Goal: Information Seeking & Learning: Learn about a topic

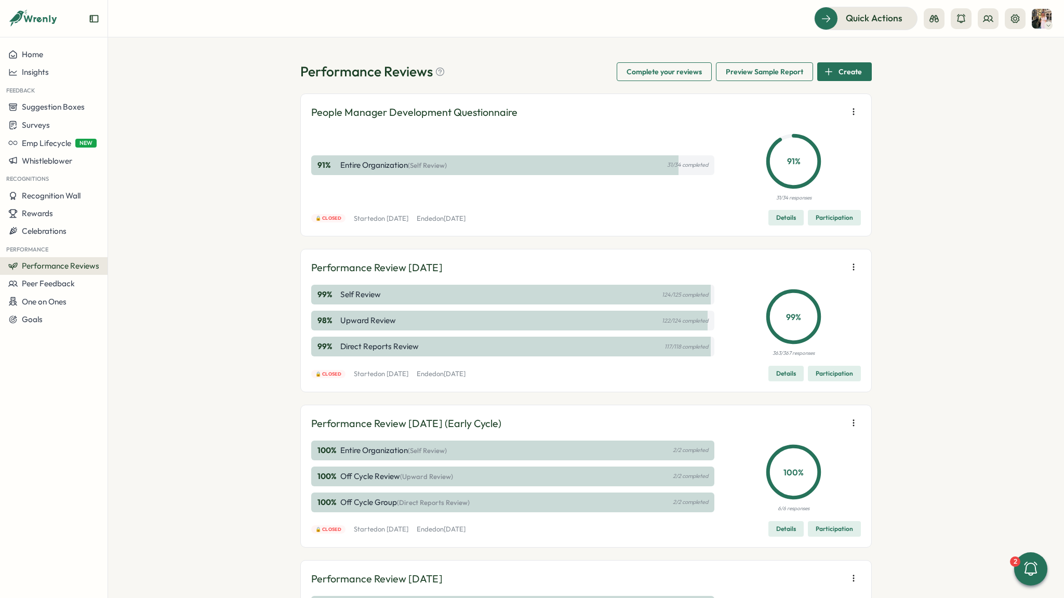
scroll to position [234, 0]
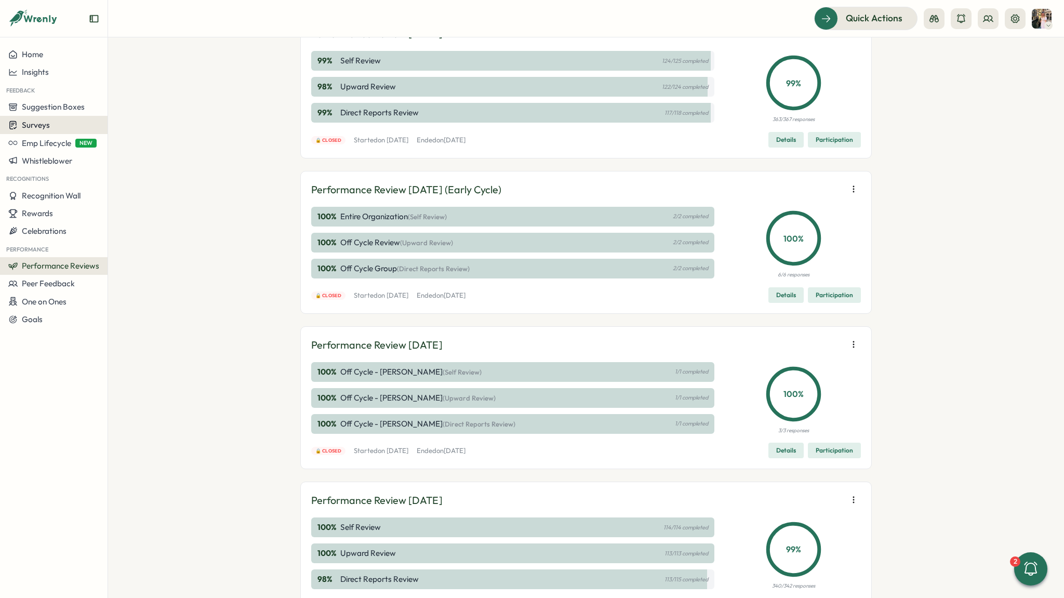
click at [46, 124] on span "Surveys" at bounding box center [36, 125] width 28 height 10
click at [118, 111] on div "Insights" at bounding box center [148, 105] width 77 height 11
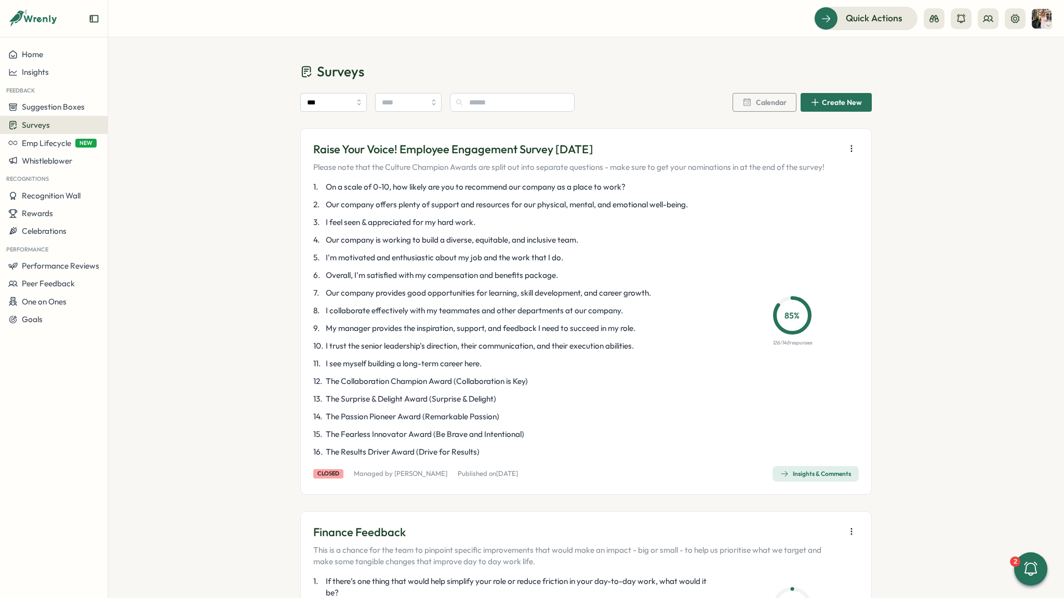
click at [809, 477] on div "Insights & Comments" at bounding box center [815, 474] width 71 height 8
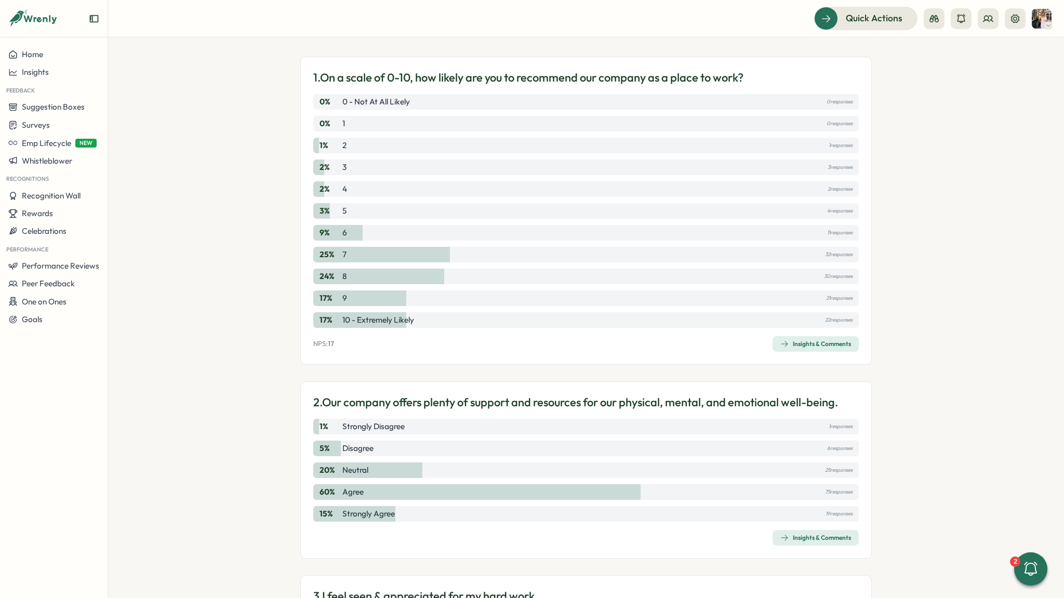
scroll to position [95, 0]
click at [787, 345] on div "Insights & Comments" at bounding box center [815, 343] width 71 height 8
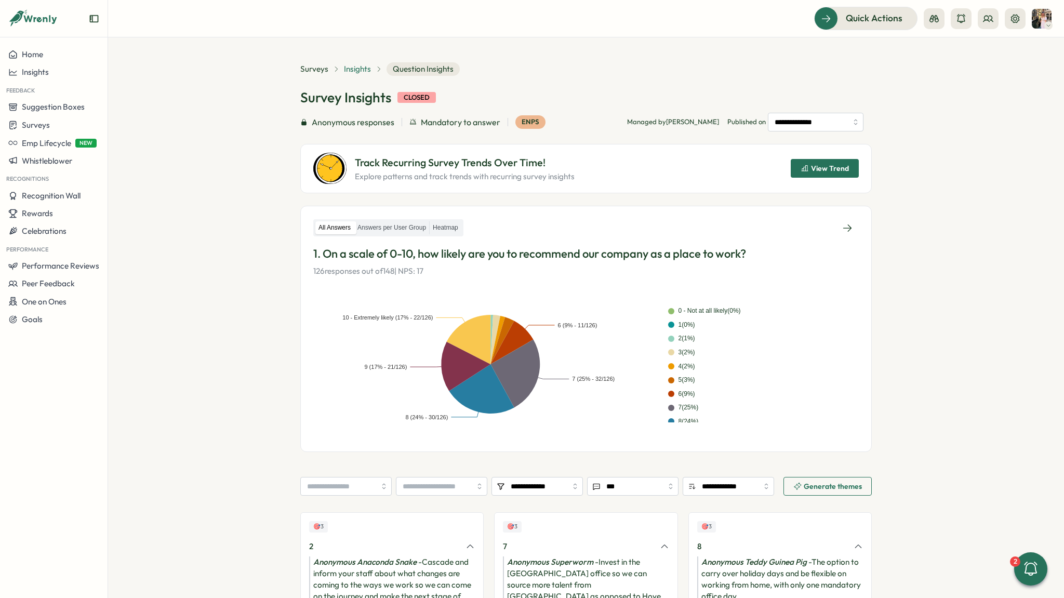
click at [367, 67] on span "Insights" at bounding box center [357, 68] width 27 height 11
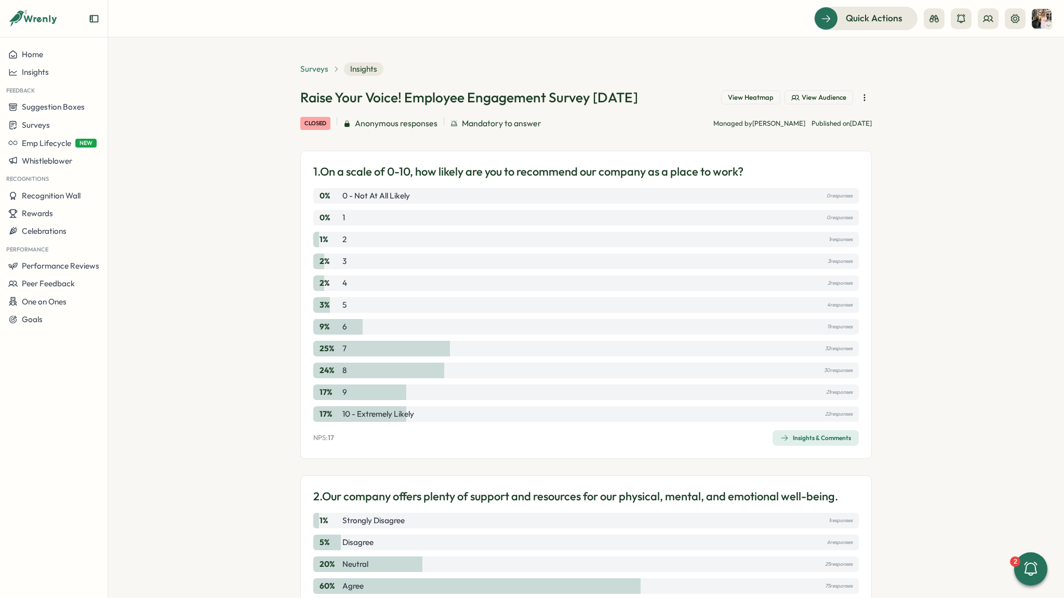
click at [310, 67] on span "Surveys" at bounding box center [314, 68] width 28 height 11
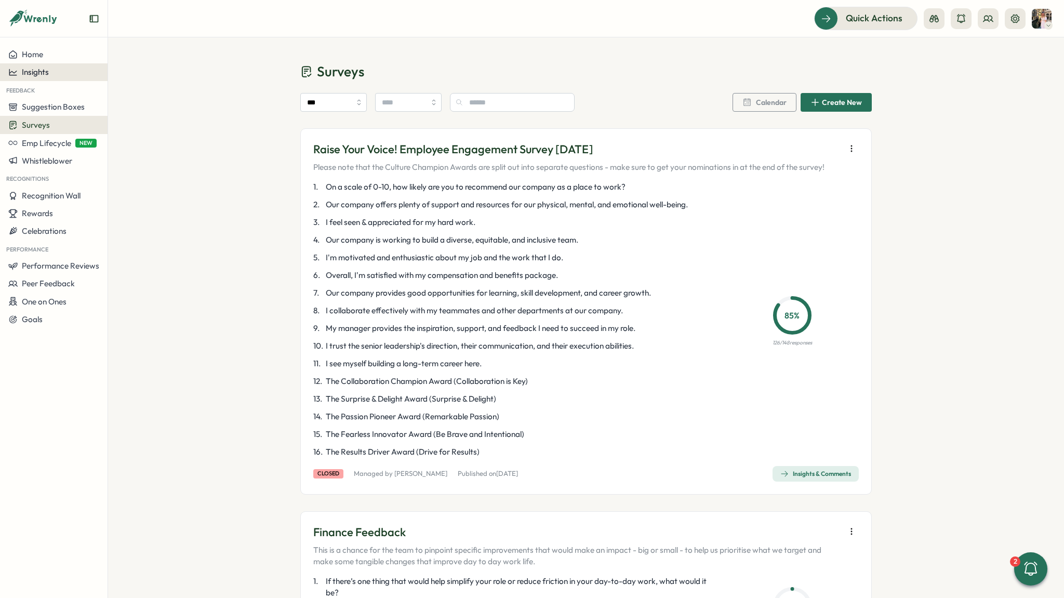
click at [52, 68] on div "Insights" at bounding box center [53, 72] width 91 height 9
click at [138, 49] on div "Culture score" at bounding box center [147, 43] width 82 height 20
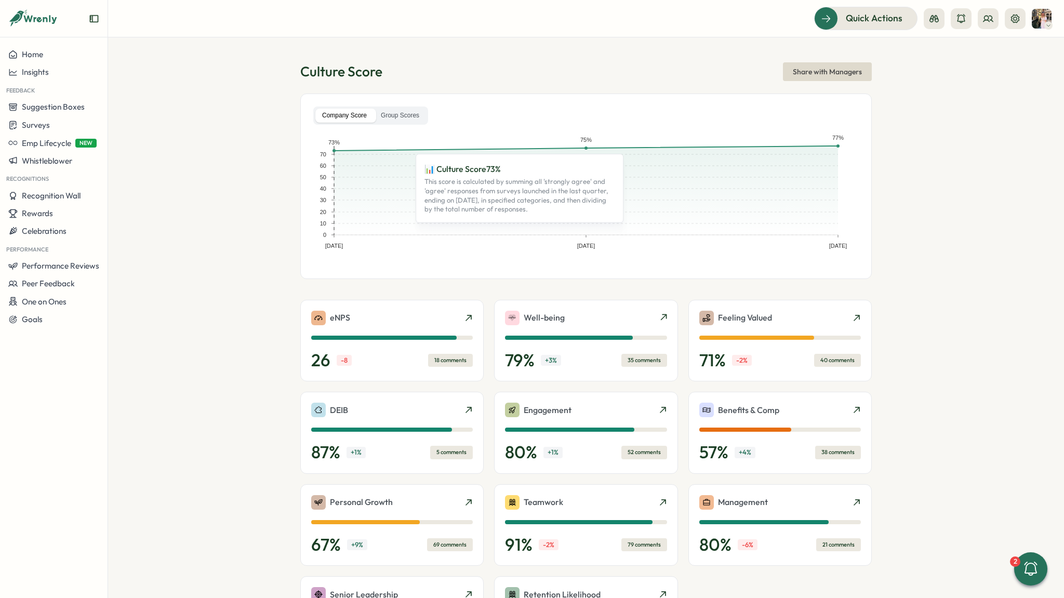
scroll to position [125, 0]
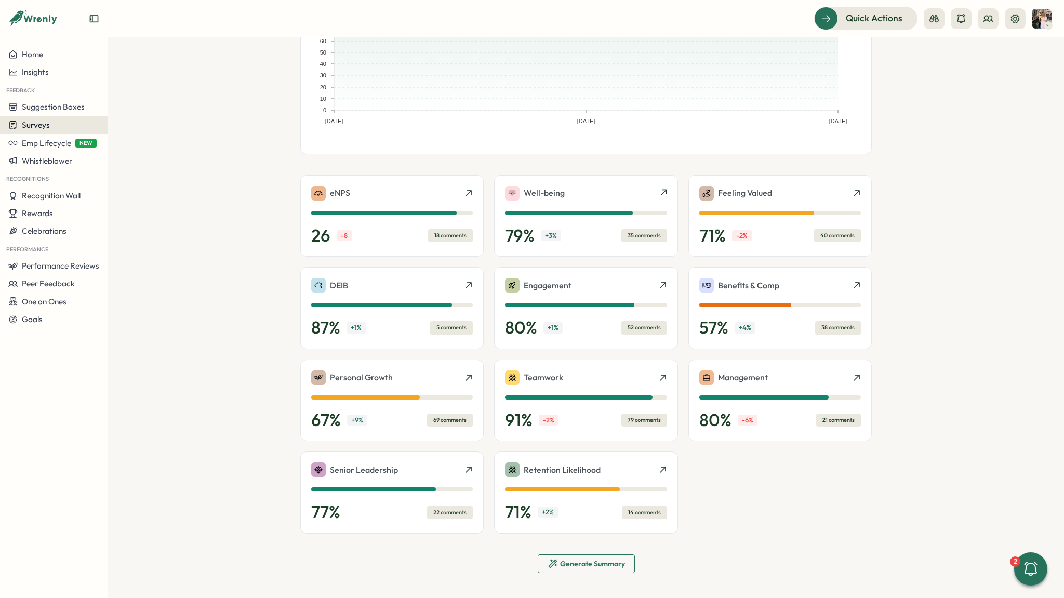
click at [25, 121] on span "Surveys" at bounding box center [36, 125] width 28 height 10
click at [160, 104] on div "Insights" at bounding box center [148, 105] width 77 height 11
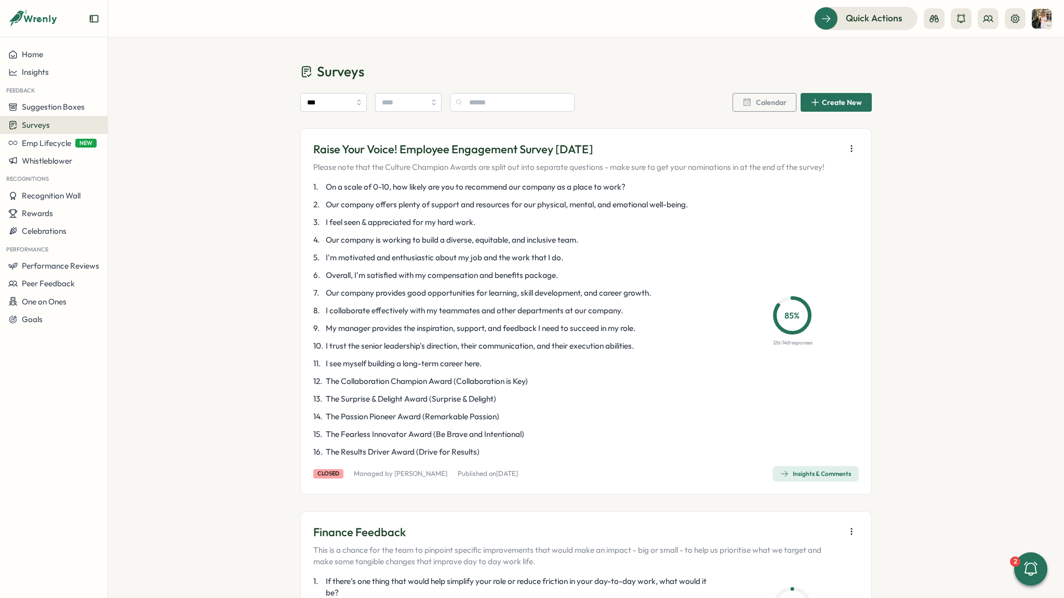
click at [812, 477] on div "Insights & Comments" at bounding box center [815, 474] width 71 height 8
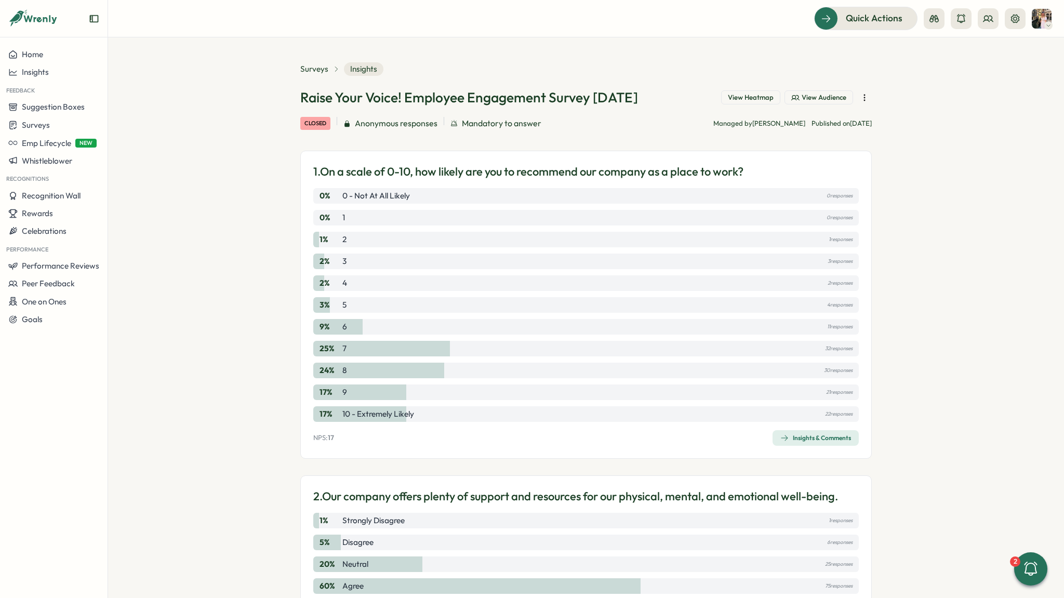
click at [817, 444] on span "Insights & Comments" at bounding box center [815, 438] width 71 height 15
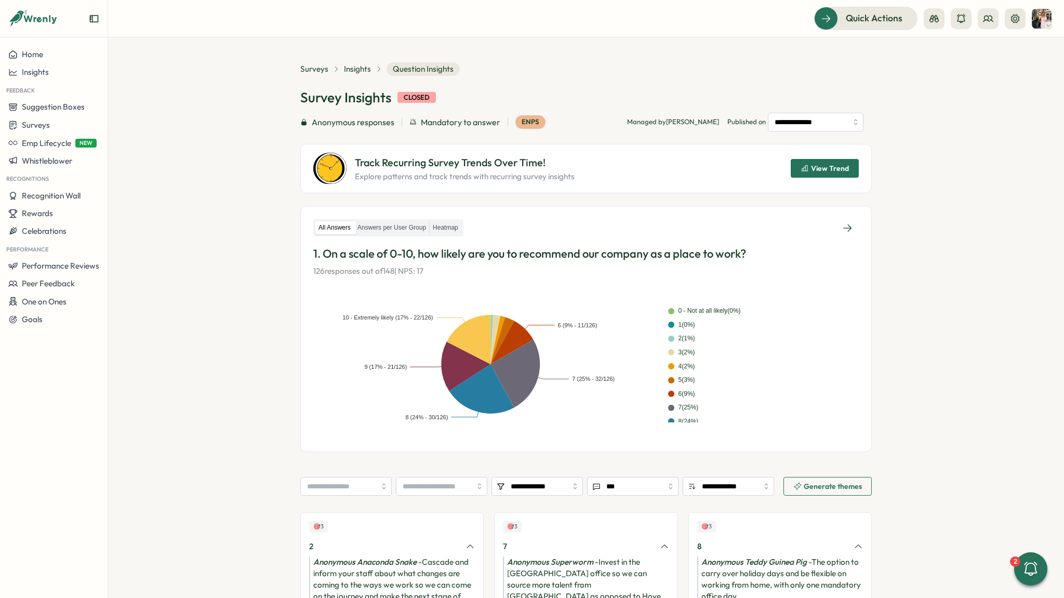
click at [378, 236] on div "All Answers Answers per User Group Heatmap" at bounding box center [586, 228] width 546 height 19
click at [378, 229] on label "Answers per User Group" at bounding box center [391, 227] width 75 height 13
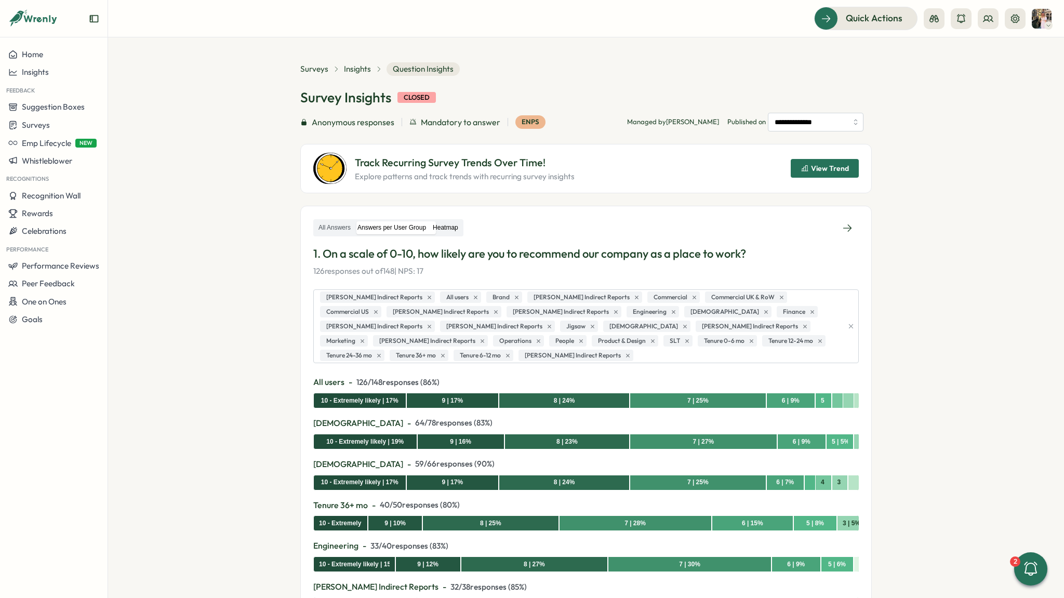
click at [440, 229] on label "Heatmap" at bounding box center [446, 227] width 32 height 13
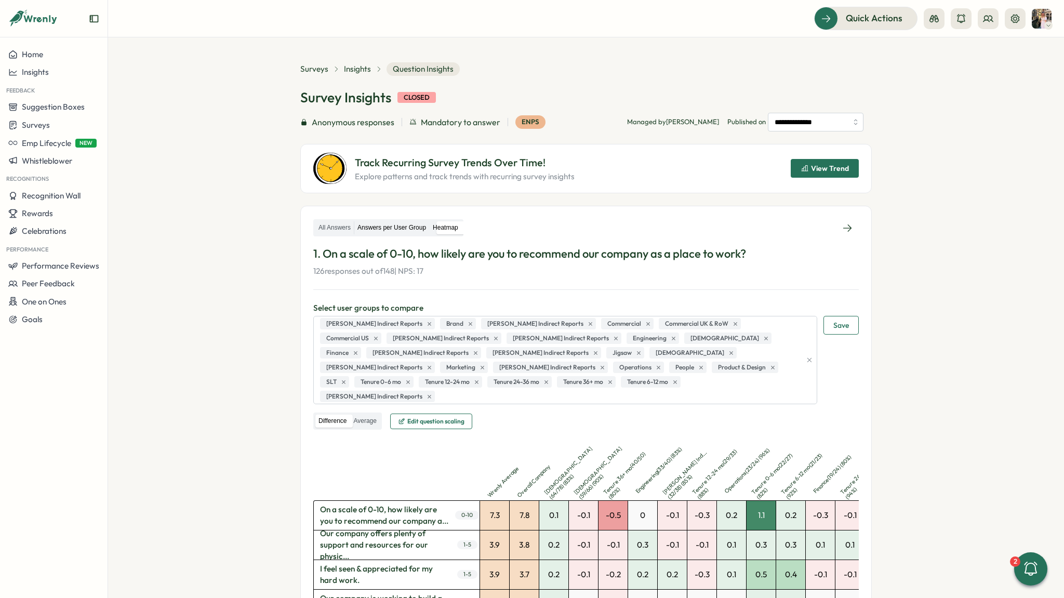
click at [414, 224] on label "Answers per User Group" at bounding box center [391, 227] width 75 height 13
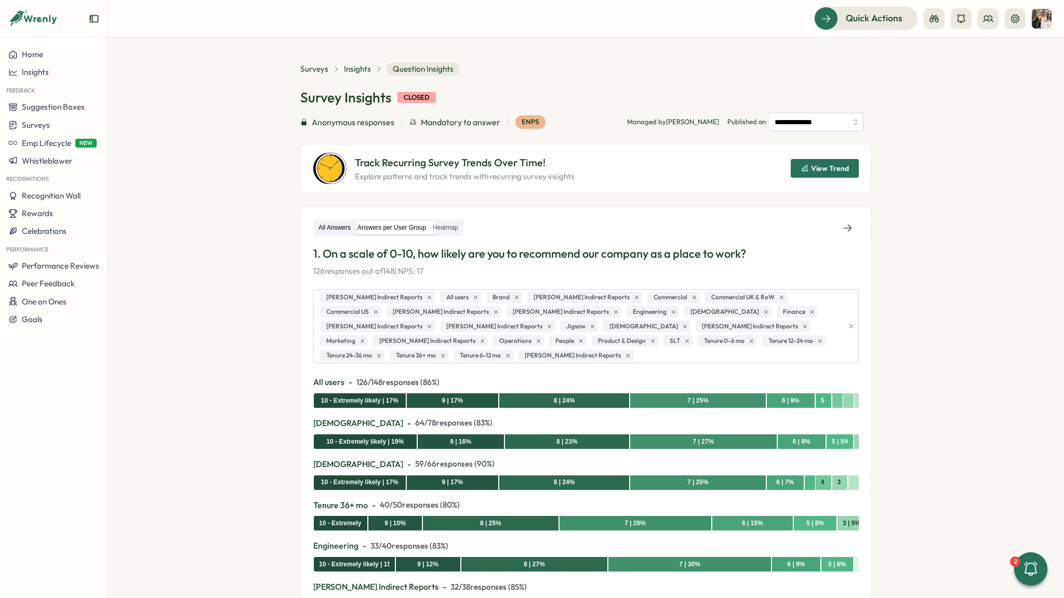
click at [332, 225] on label "All Answers" at bounding box center [334, 227] width 38 height 13
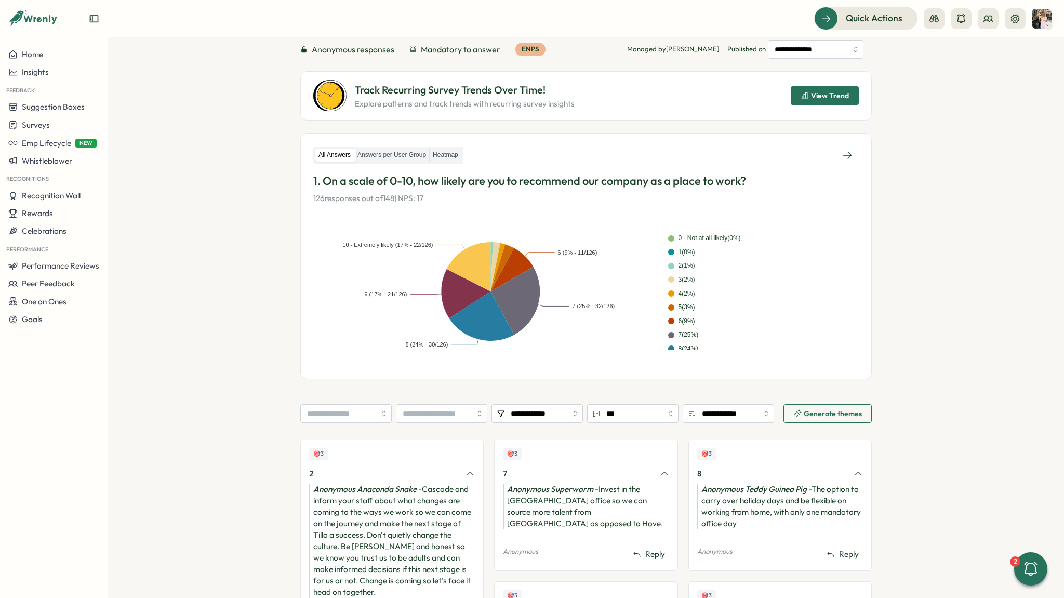
scroll to position [73, 0]
click at [801, 94] on icon "button" at bounding box center [805, 95] width 8 height 8
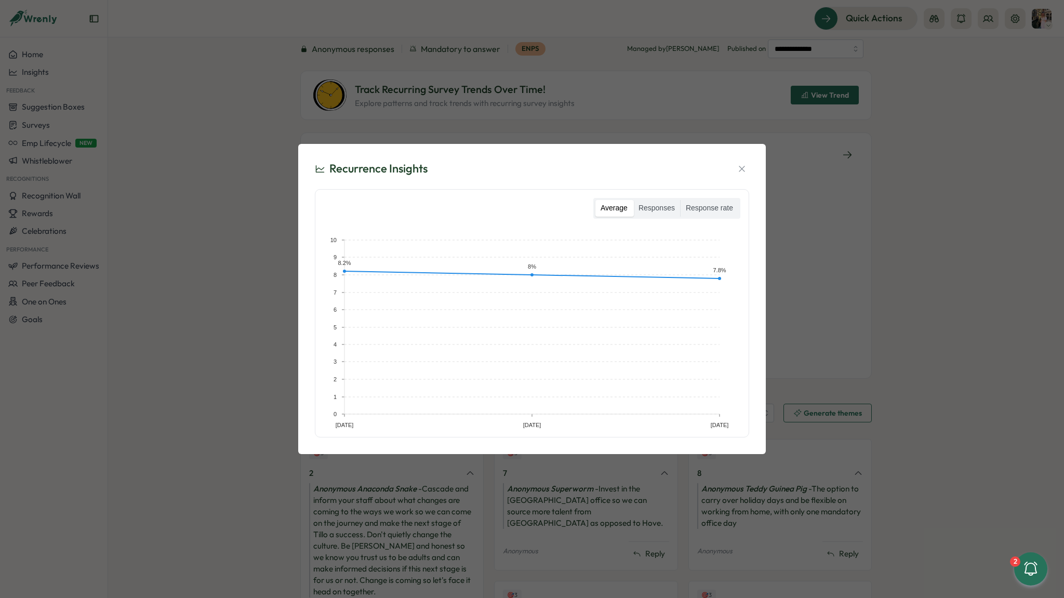
click at [854, 180] on div "Recurrence Insights Average Responses Response rate [DATE] May [DATE] 0 1 2 3 4…" at bounding box center [532, 299] width 1064 height 598
click at [854, 245] on div "Recurrence Insights Average Responses Response rate [DATE] May [DATE] 0 1 2 3 4…" at bounding box center [532, 299] width 1064 height 598
click at [751, 169] on div "Recurrence Insights Average Responses Response rate [DATE] May [DATE] 0 1 2 3 4…" at bounding box center [532, 298] width 443 height 285
click at [745, 169] on icon "button" at bounding box center [742, 169] width 10 height 10
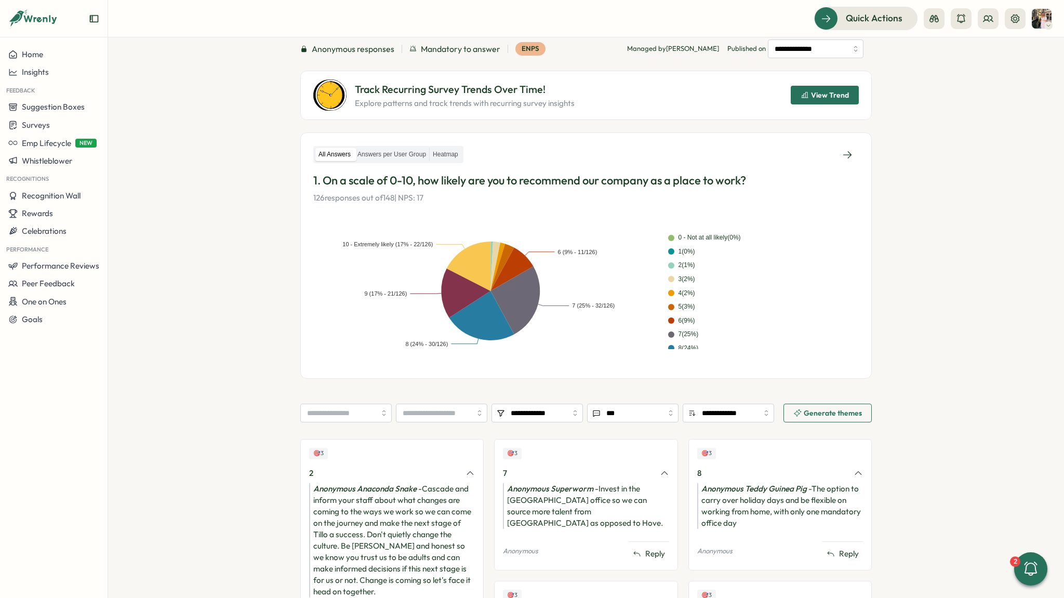
click at [813, 412] on span "Generate themes" at bounding box center [833, 412] width 58 height 7
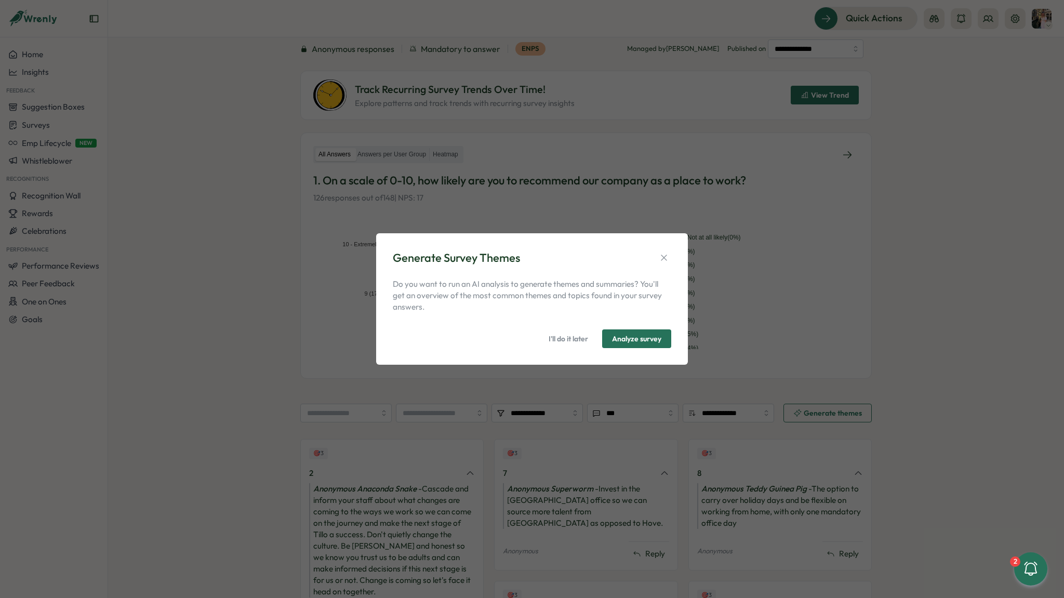
click at [646, 335] on span "Analyze survey" at bounding box center [636, 339] width 49 height 18
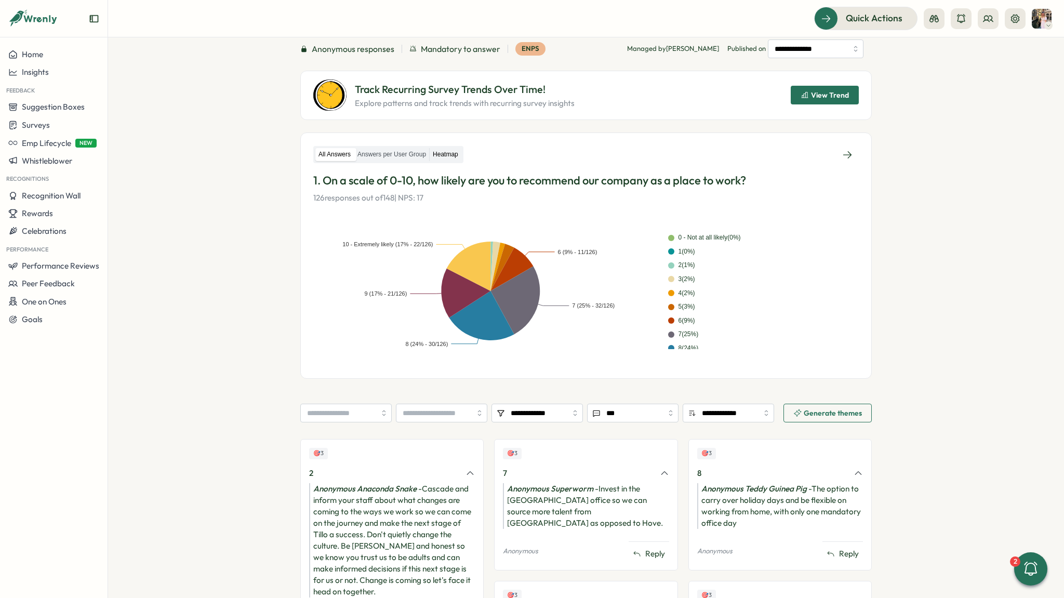
click at [441, 150] on label "Heatmap" at bounding box center [446, 154] width 32 height 13
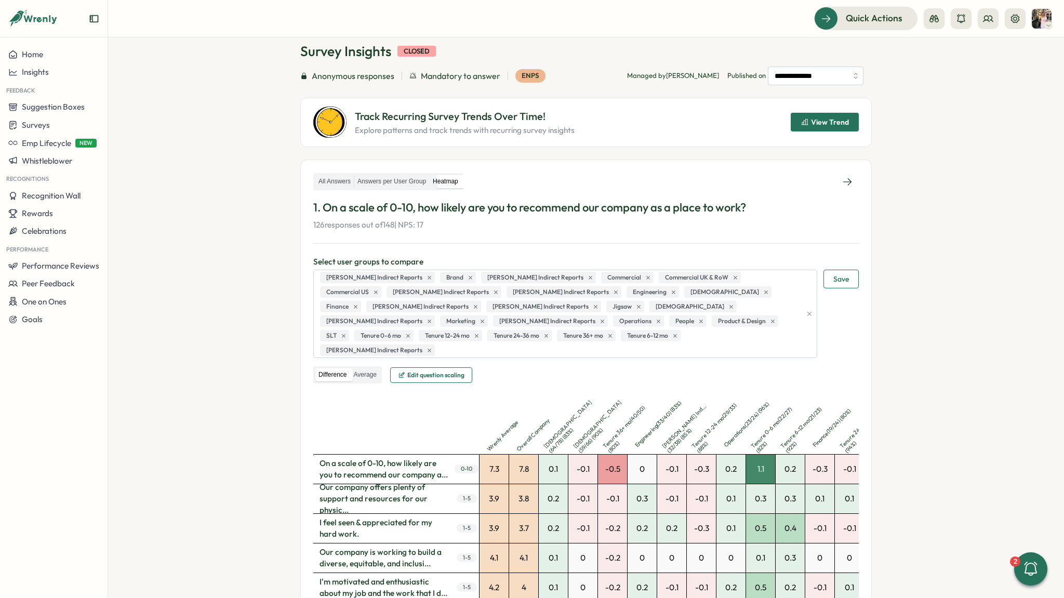
scroll to position [36, 0]
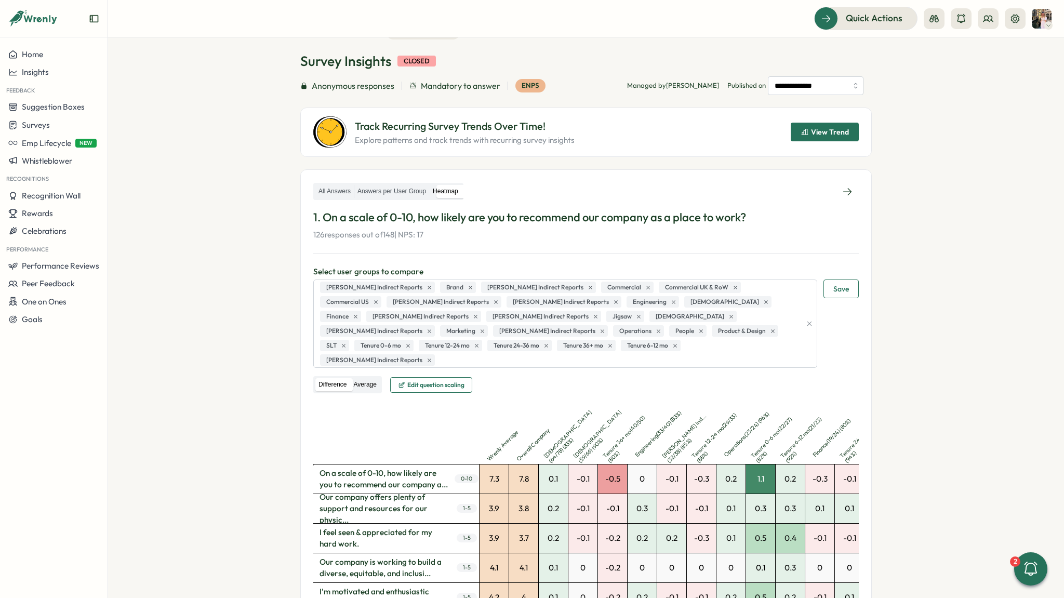
click at [360, 378] on label "Average" at bounding box center [364, 384] width 29 height 13
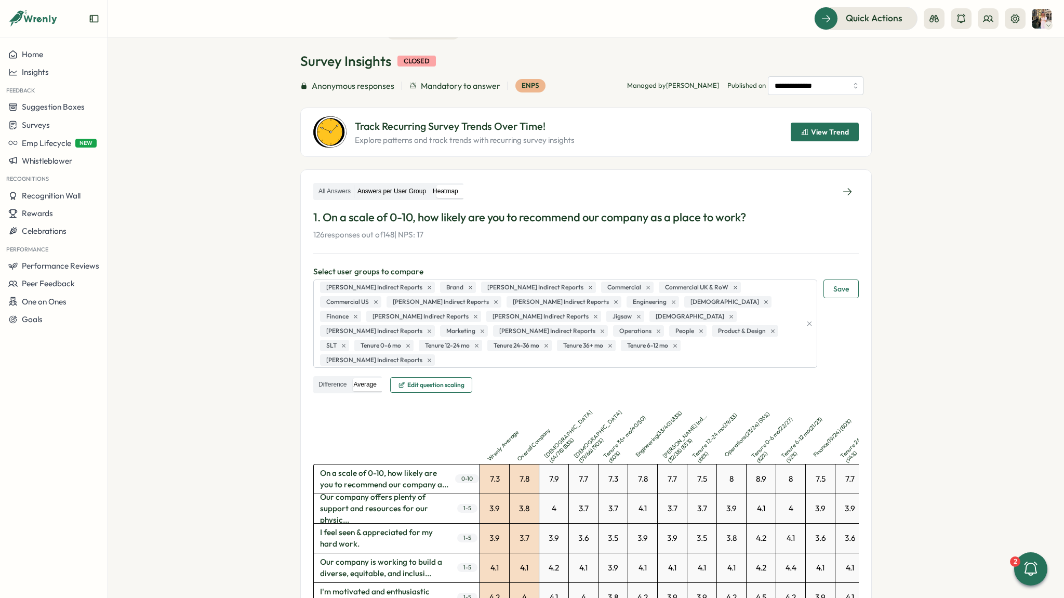
click at [403, 189] on label "Answers per User Group" at bounding box center [391, 191] width 75 height 13
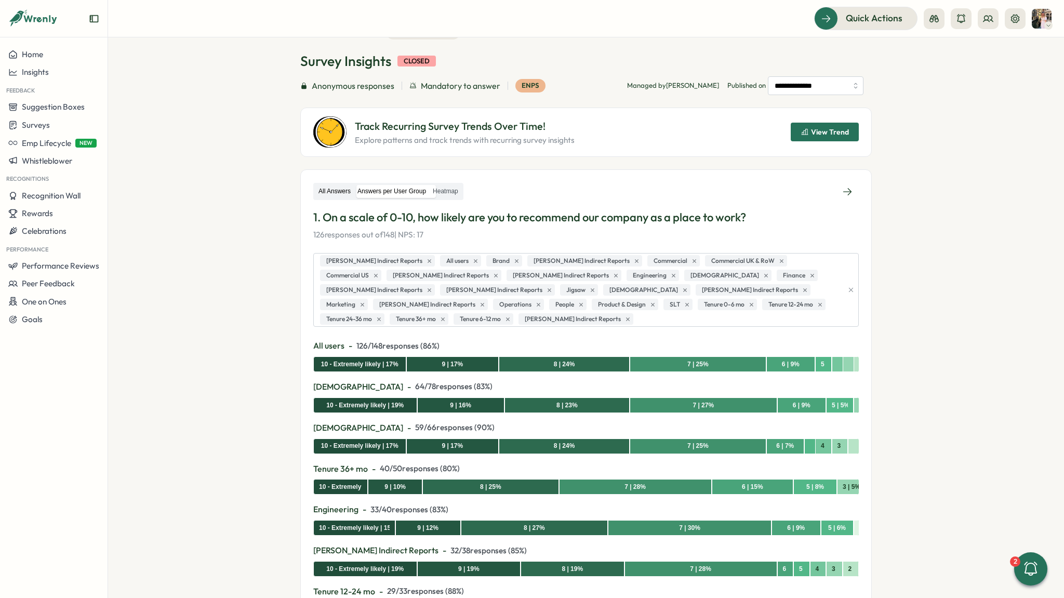
click at [334, 191] on label "All Answers" at bounding box center [334, 191] width 38 height 13
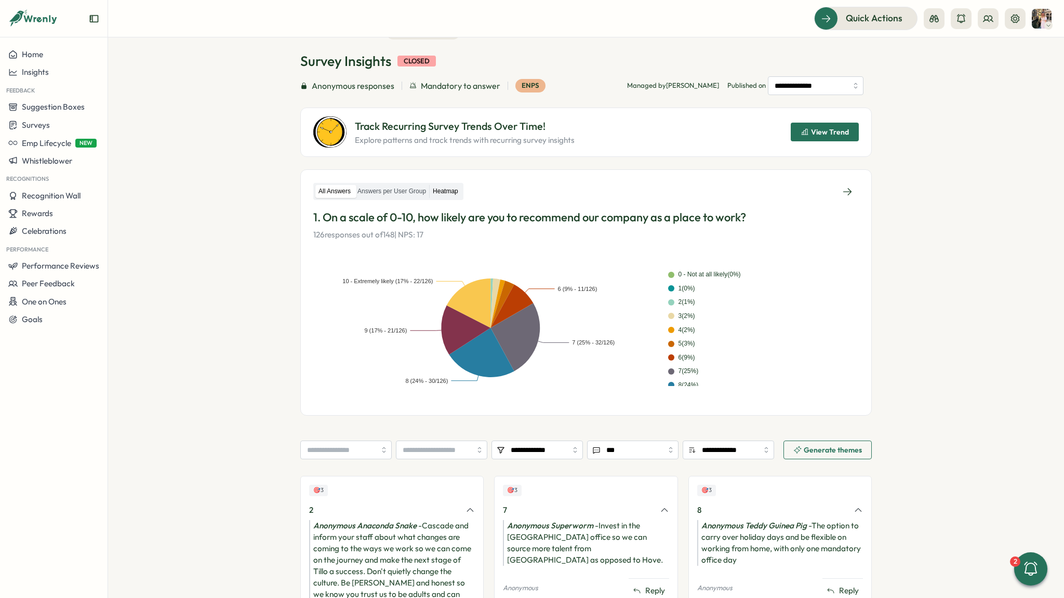
click at [457, 193] on label "Heatmap" at bounding box center [446, 191] width 32 height 13
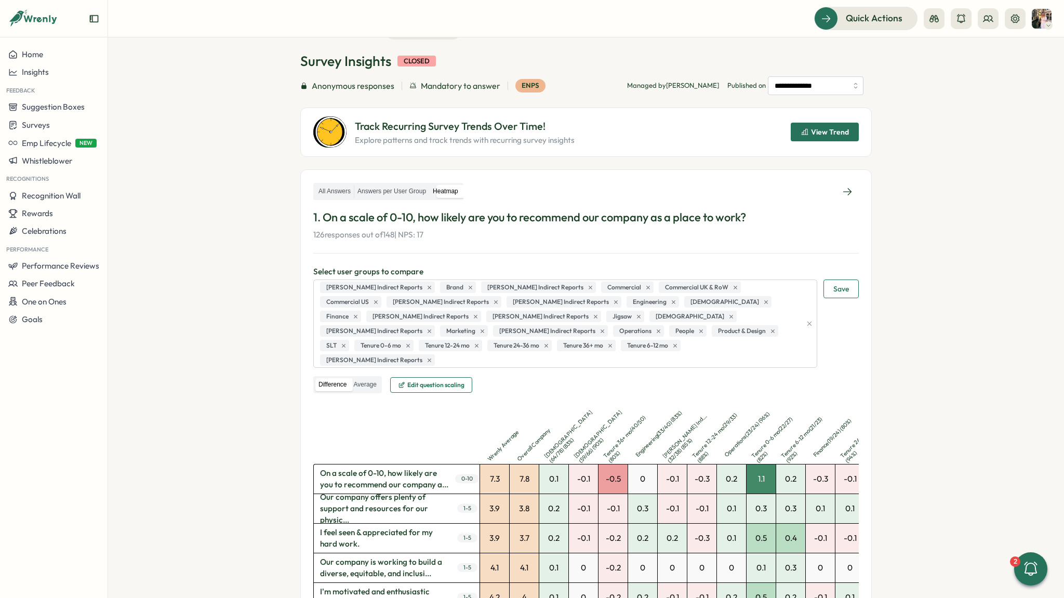
scroll to position [0, 0]
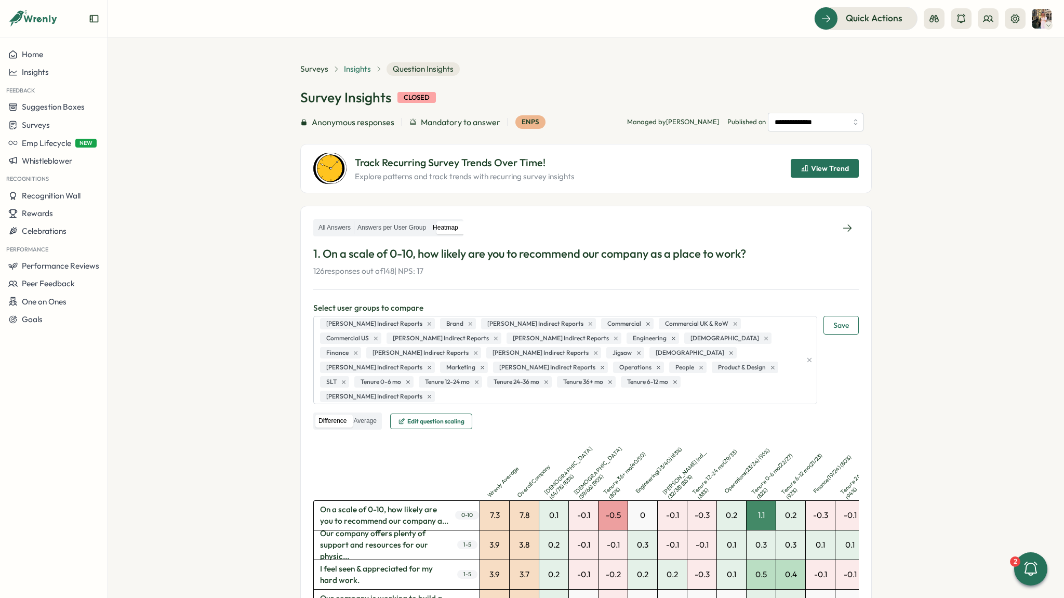
click at [345, 72] on span "Insights" at bounding box center [357, 68] width 27 height 11
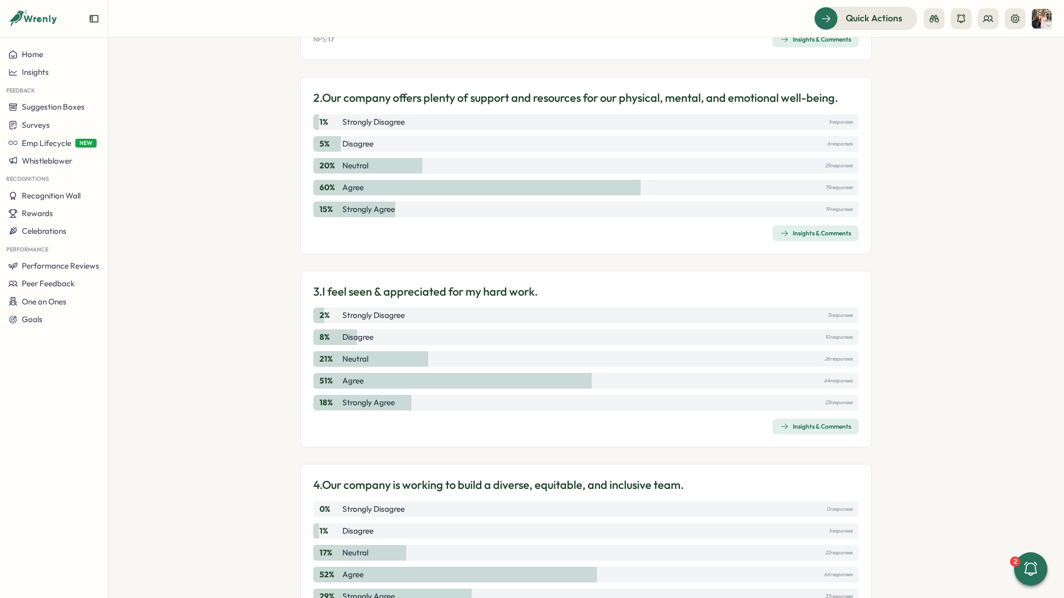
scroll to position [409, 0]
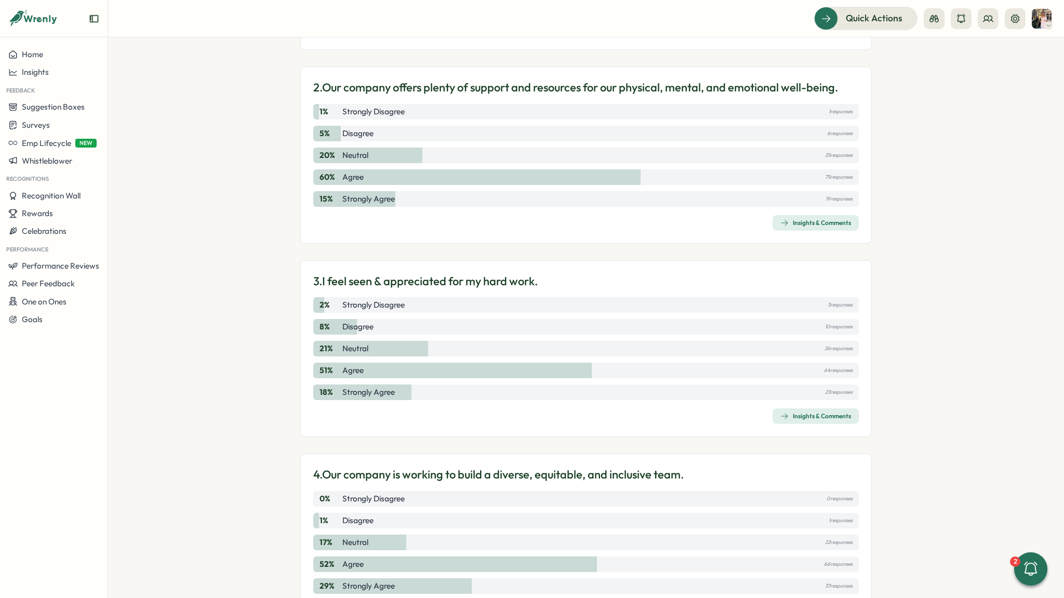
click at [818, 417] on div "Insights & Comments" at bounding box center [815, 416] width 71 height 8
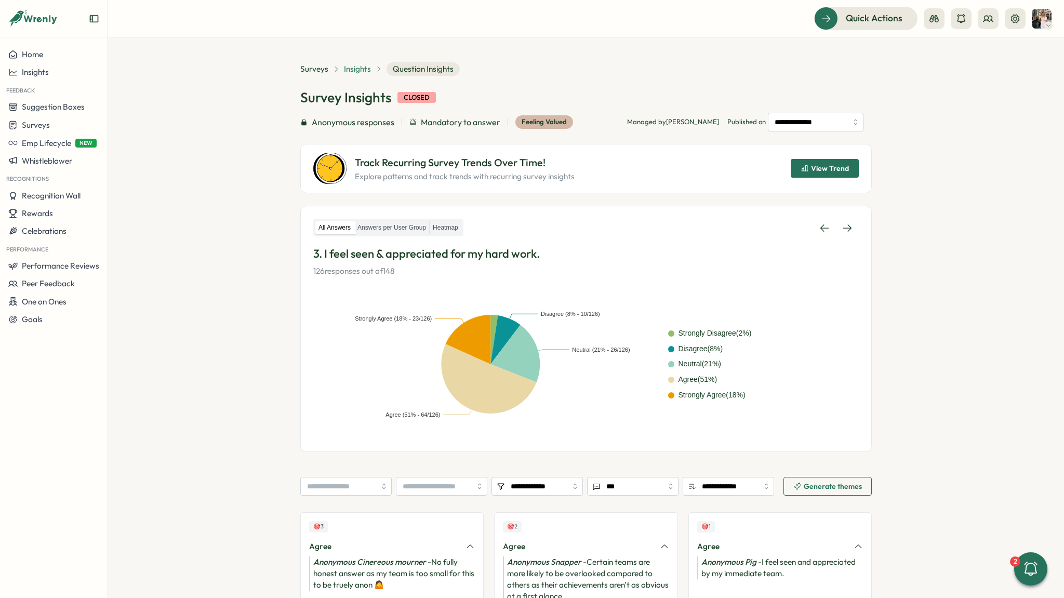
click at [361, 72] on span "Insights" at bounding box center [357, 68] width 27 height 11
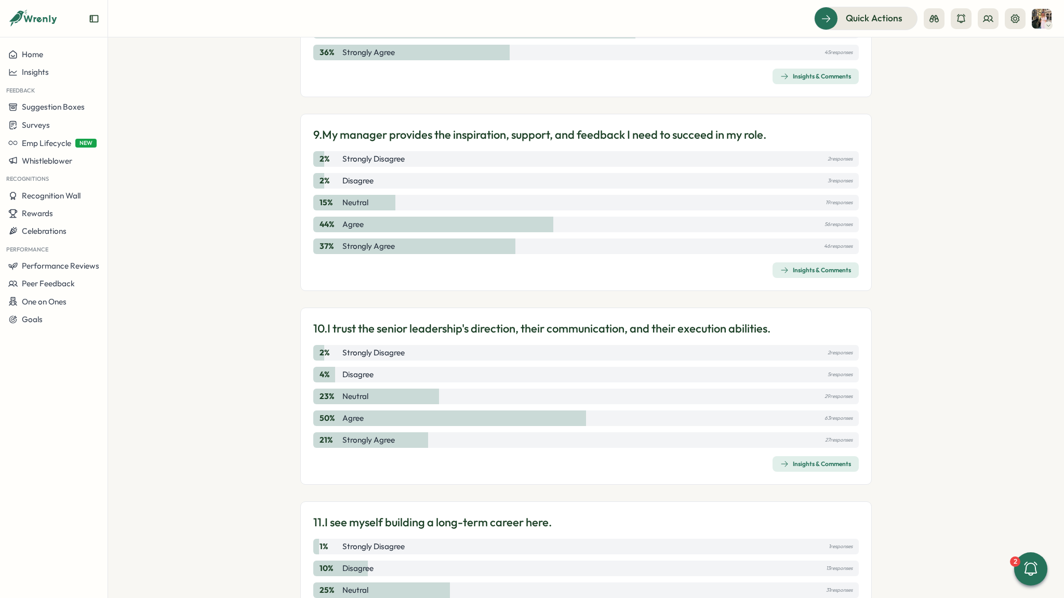
scroll to position [2076, 0]
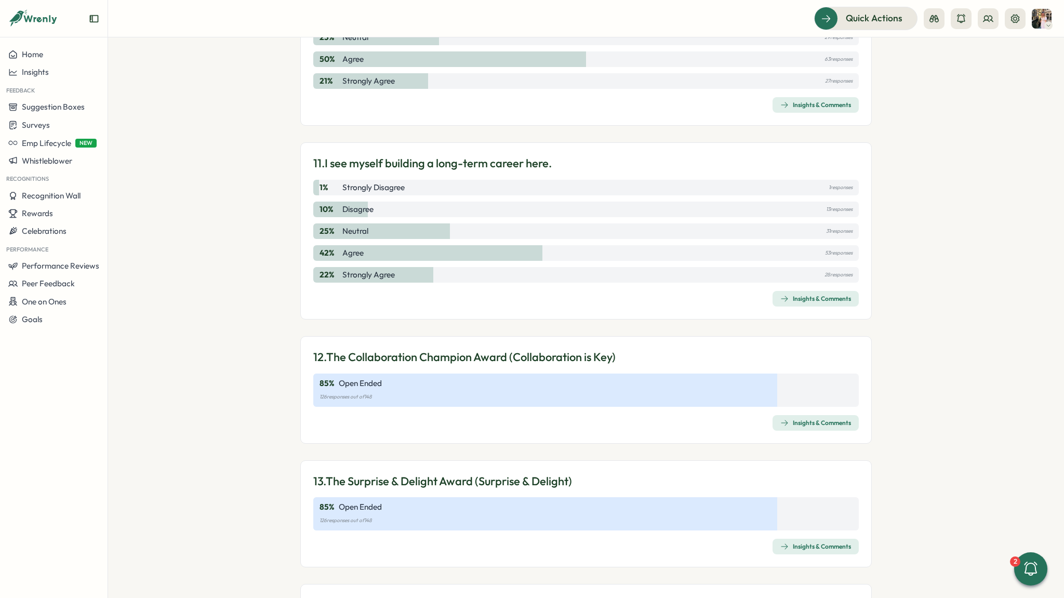
click at [796, 295] on div "Insights & Comments" at bounding box center [815, 299] width 71 height 8
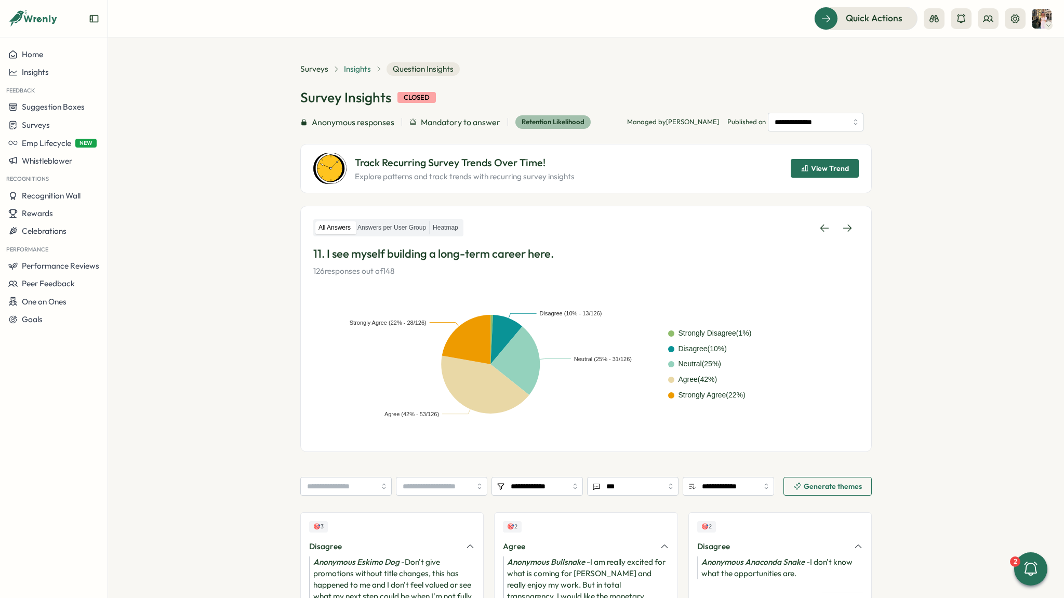
click at [353, 70] on span "Insights" at bounding box center [357, 68] width 27 height 11
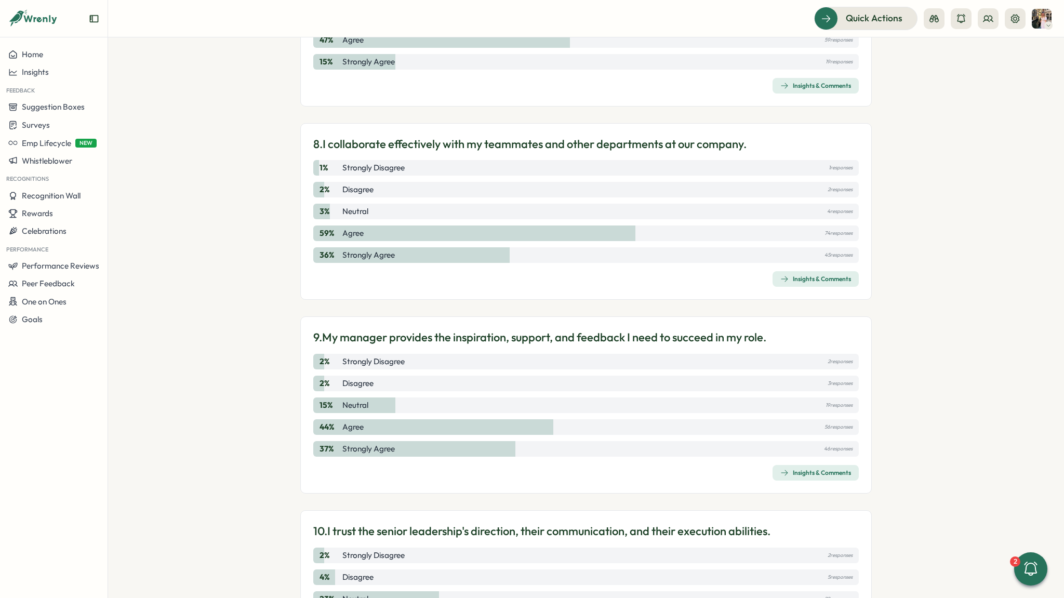
scroll to position [1522, 0]
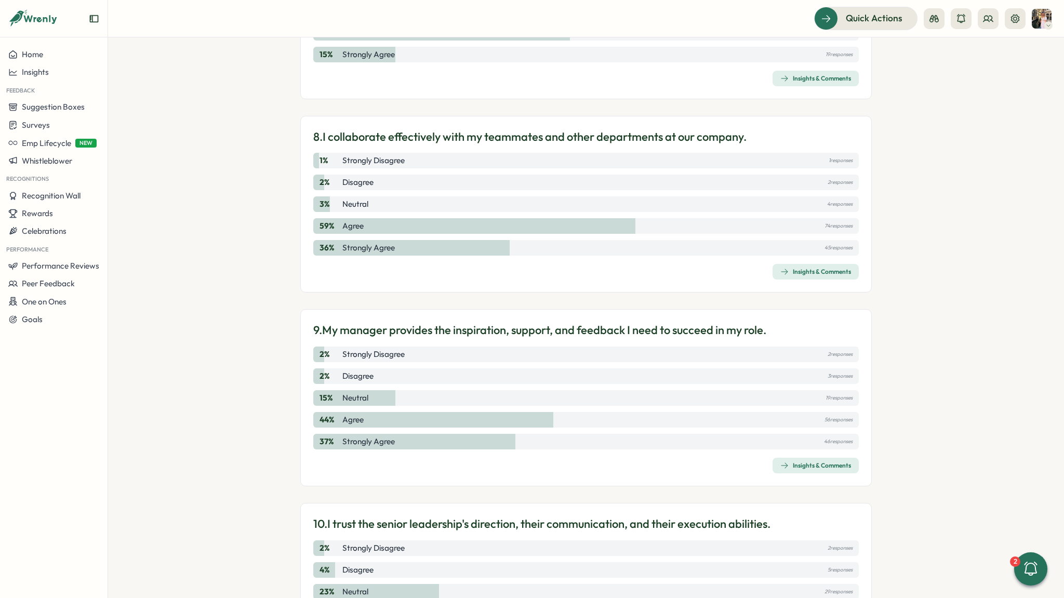
click at [775, 464] on button "Insights & Comments" at bounding box center [816, 466] width 86 height 16
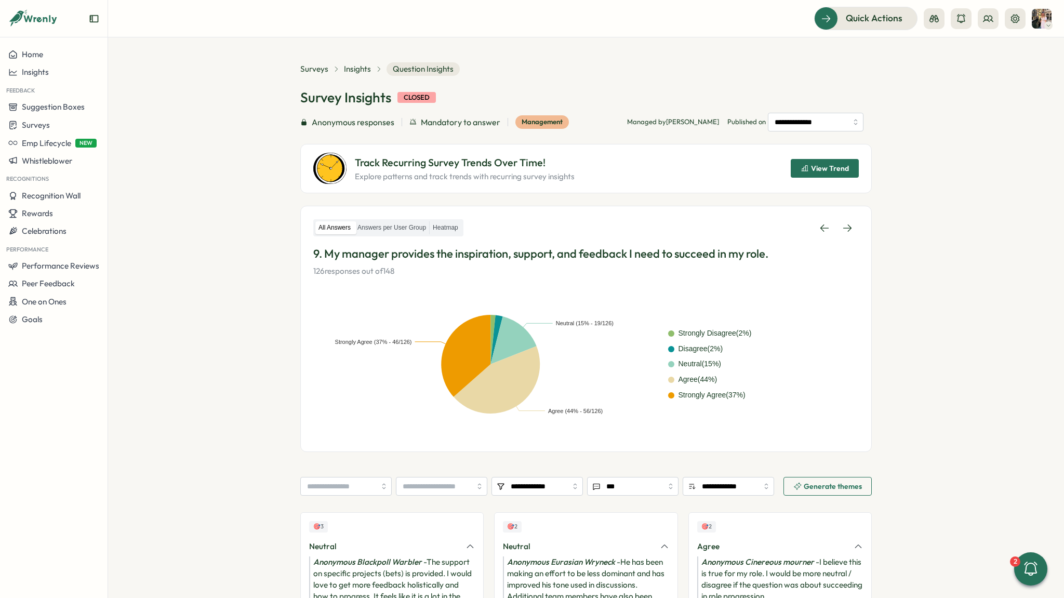
click at [339, 71] on div "Surveys Insights Question Insights" at bounding box center [380, 69] width 160 height 14
click at [347, 71] on span "Insights" at bounding box center [357, 68] width 27 height 11
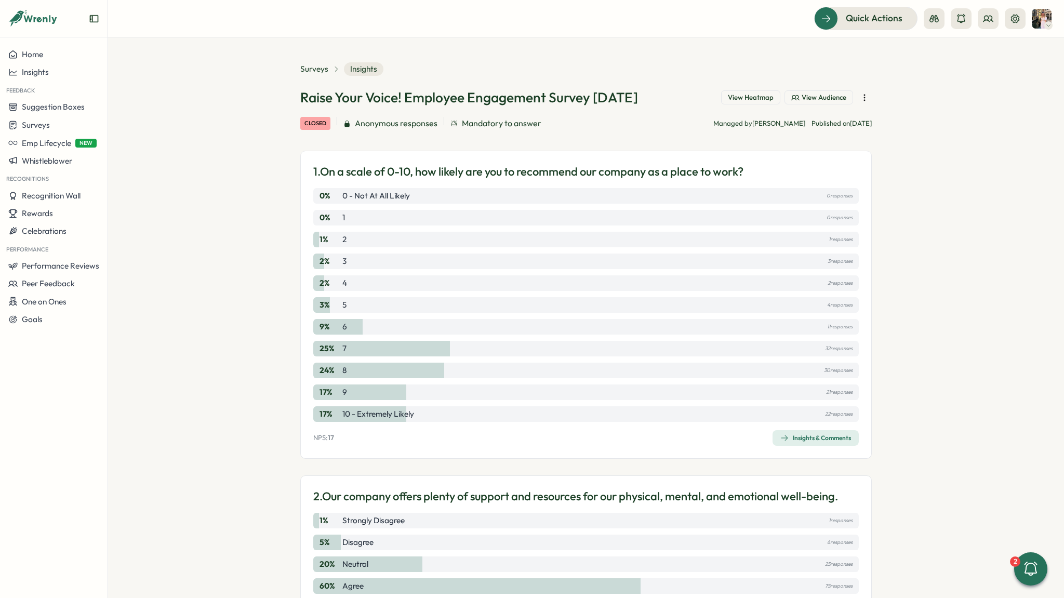
click at [797, 439] on div "Insights & Comments" at bounding box center [815, 438] width 71 height 8
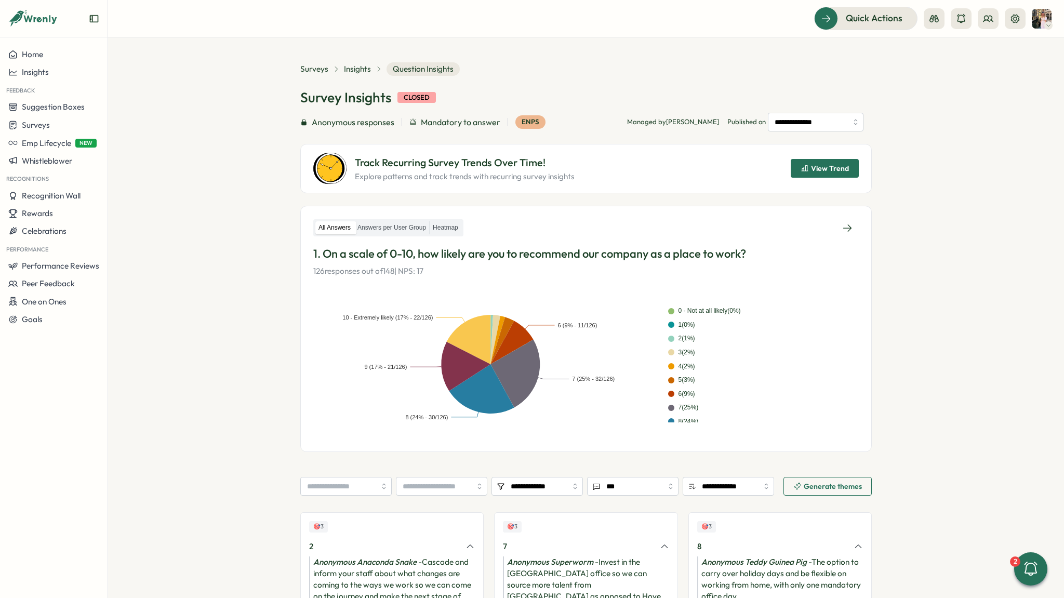
click at [394, 273] on p "126 responses out of 148 | NPS: 17" at bounding box center [586, 271] width 546 height 11
click at [412, 272] on p "126 responses out of 148 | NPS: 17" at bounding box center [586, 271] width 546 height 11
click at [446, 233] on label "Heatmap" at bounding box center [446, 227] width 32 height 13
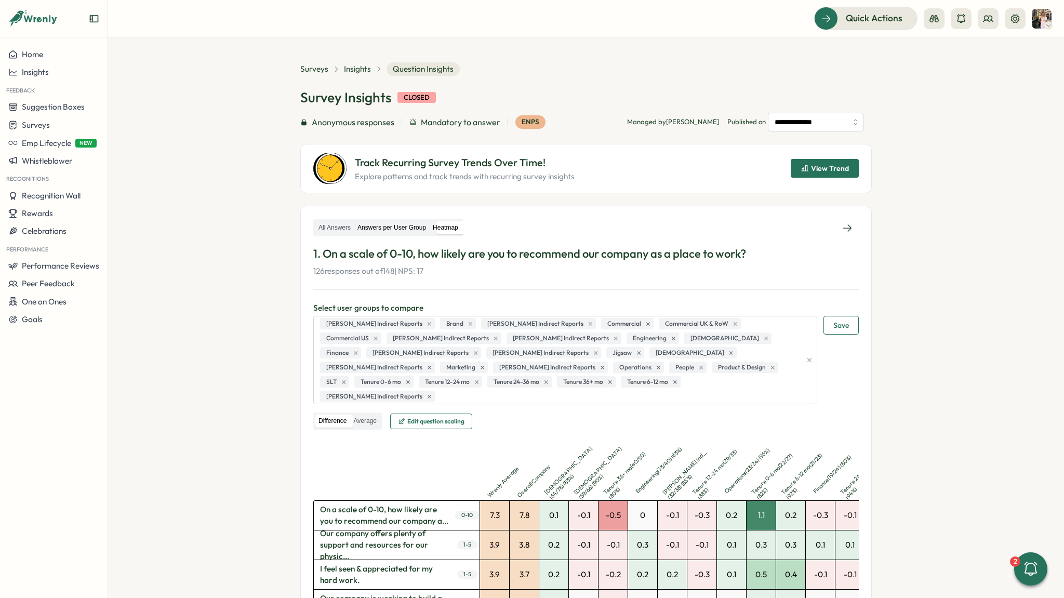
click at [400, 230] on label "Answers per User Group" at bounding box center [391, 227] width 75 height 13
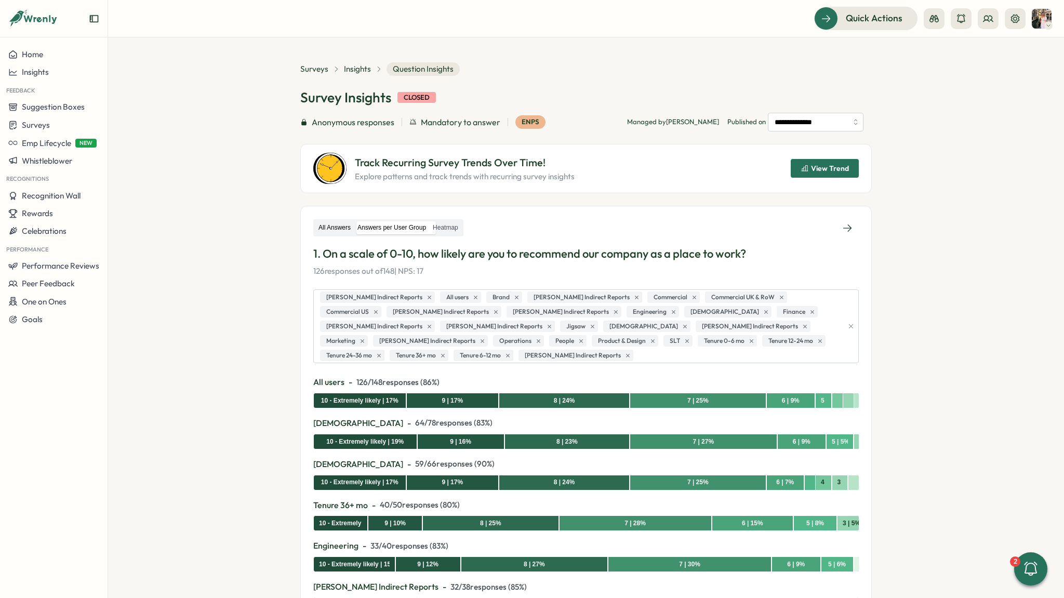
click at [337, 228] on label "All Answers" at bounding box center [334, 227] width 38 height 13
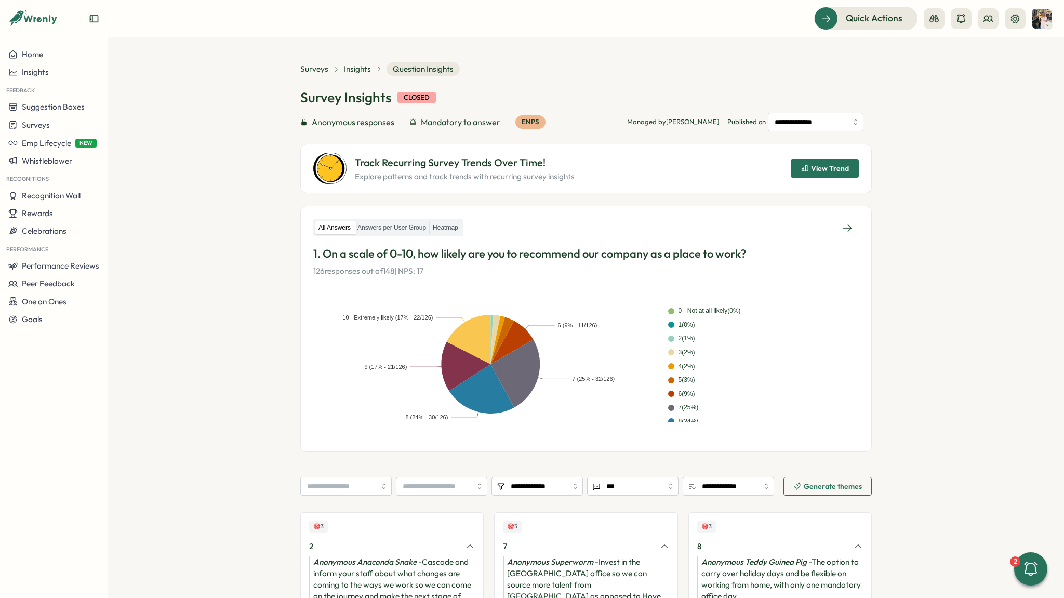
click at [518, 123] on div "eNPS" at bounding box center [530, 122] width 30 height 14
click at [61, 74] on div "Insights" at bounding box center [53, 72] width 91 height 9
click at [162, 49] on div "Culture score" at bounding box center [147, 43] width 82 height 20
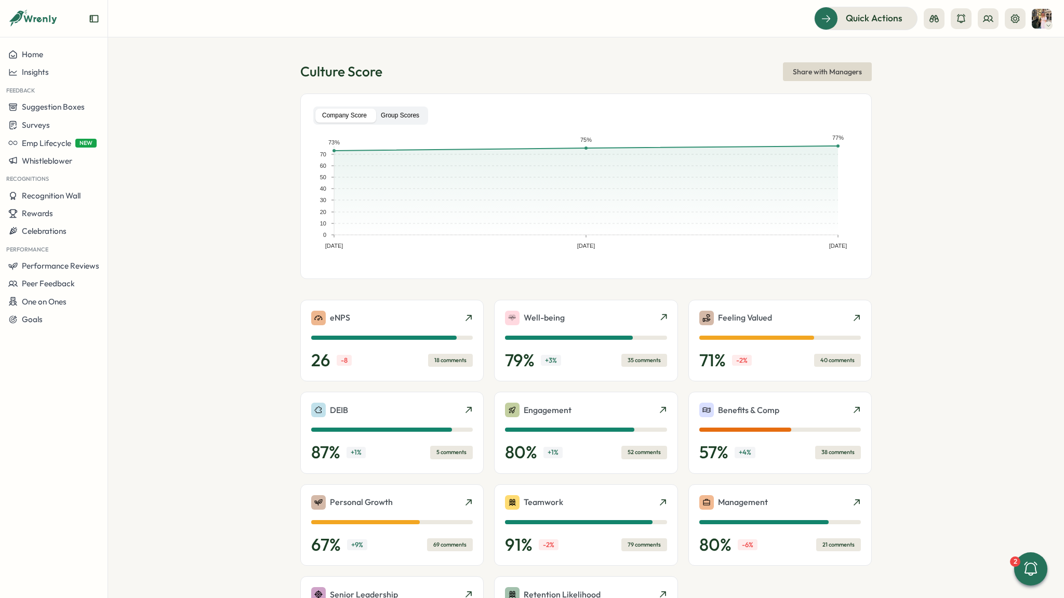
click at [389, 116] on label "Group Scores" at bounding box center [400, 116] width 52 height 14
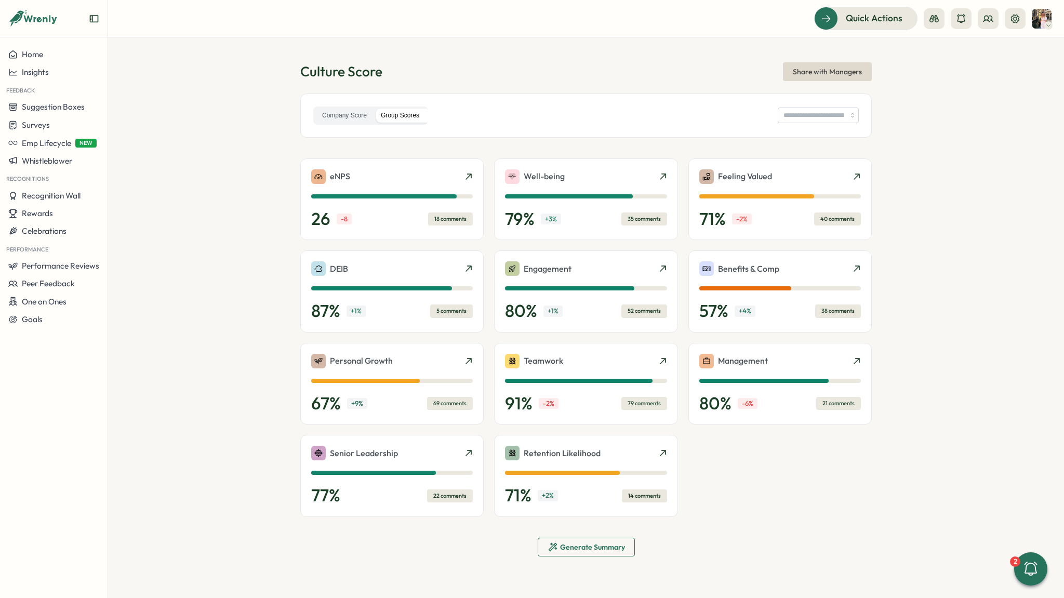
type input "**********"
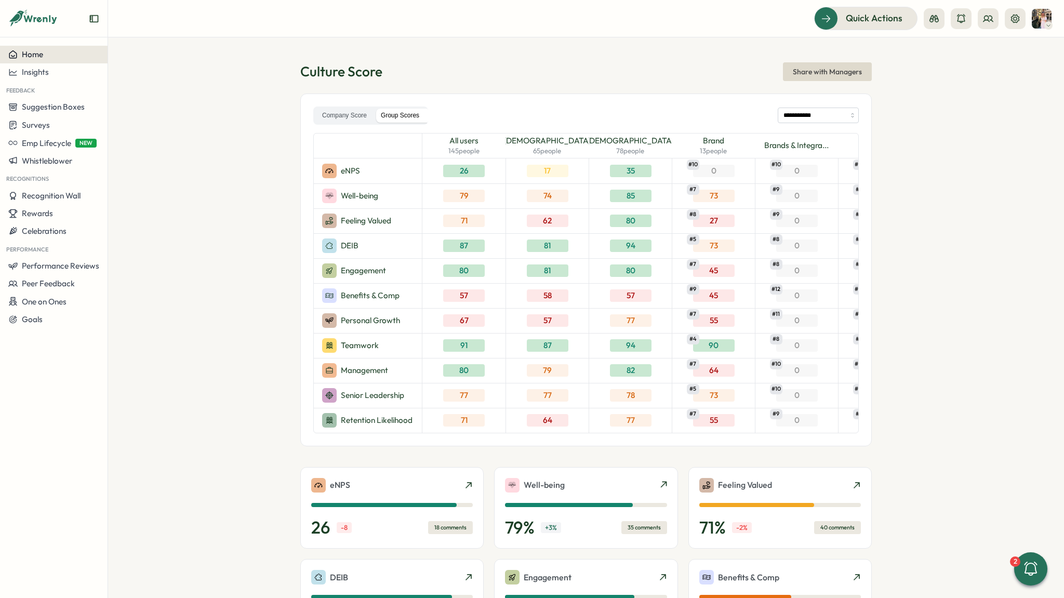
click at [45, 61] on button "Home" at bounding box center [54, 55] width 108 height 18
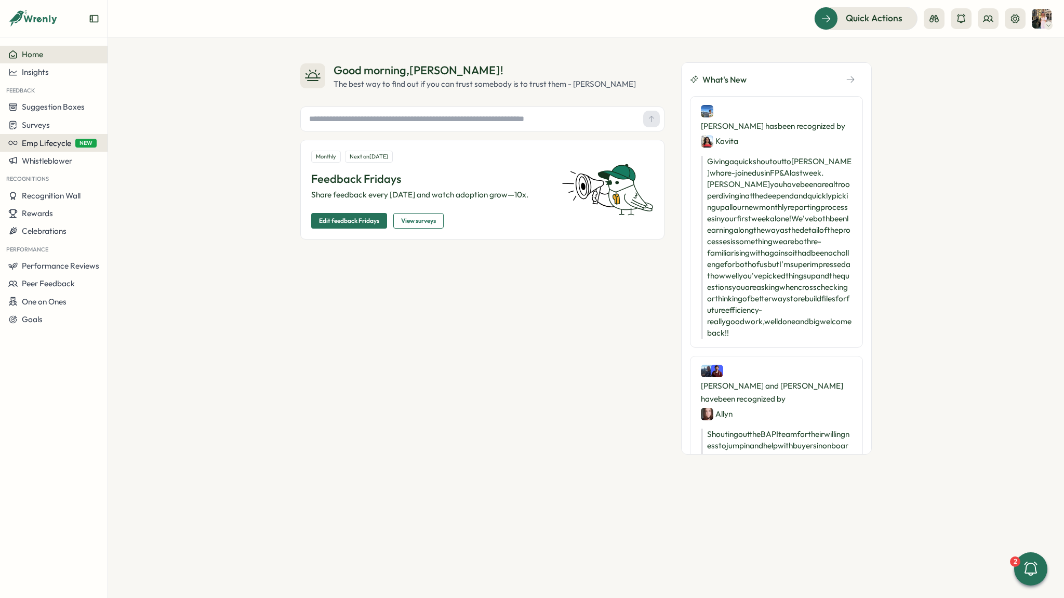
click at [3, 135] on button "Emp Lifecycle NEW" at bounding box center [54, 143] width 108 height 18
